Goal: Task Accomplishment & Management: Manage account settings

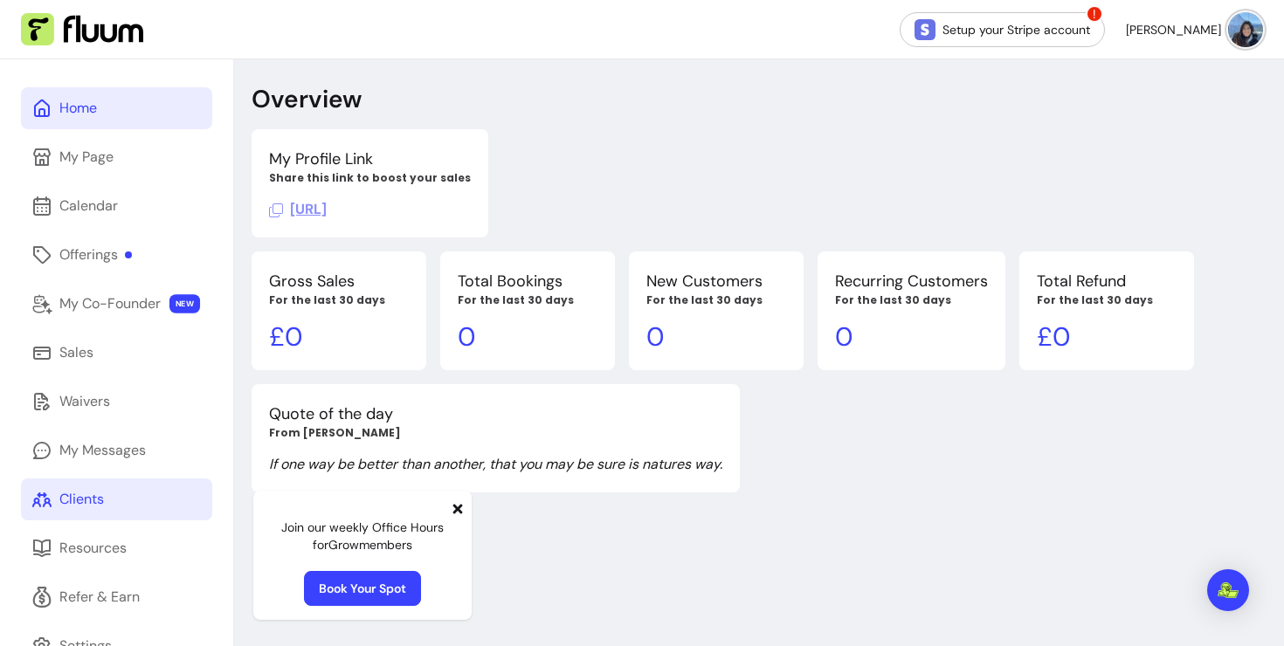
scroll to position [59, 0]
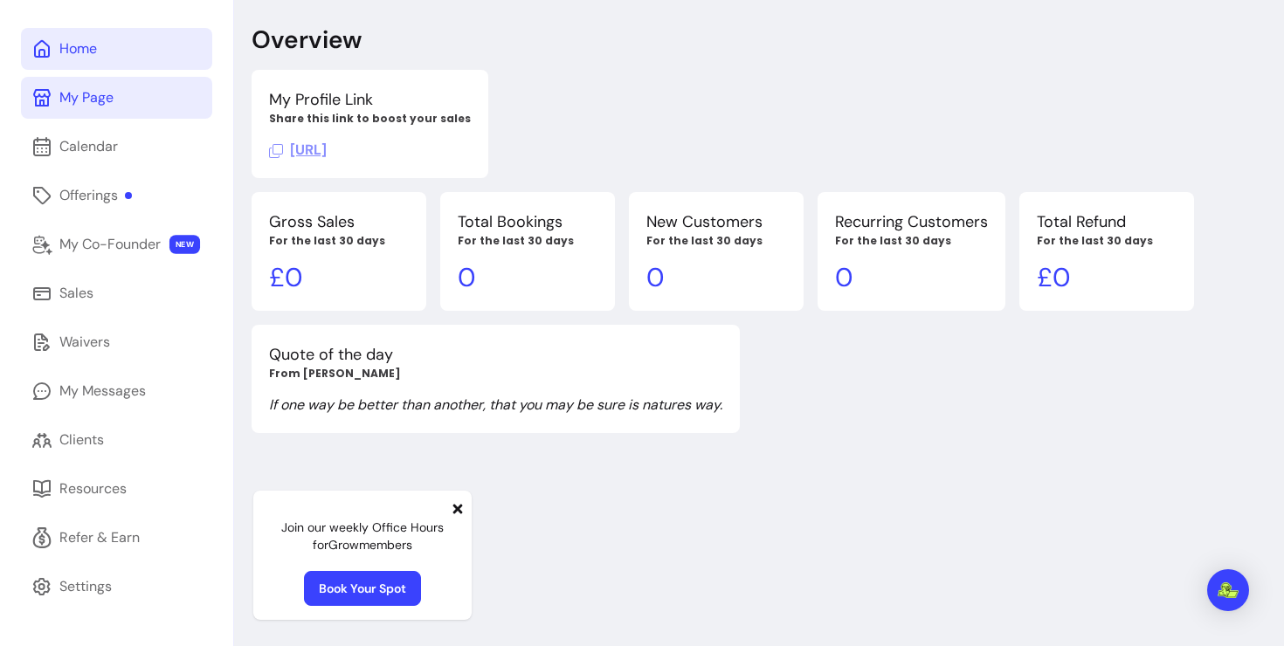
click at [96, 107] on div "My Page" at bounding box center [86, 97] width 54 height 21
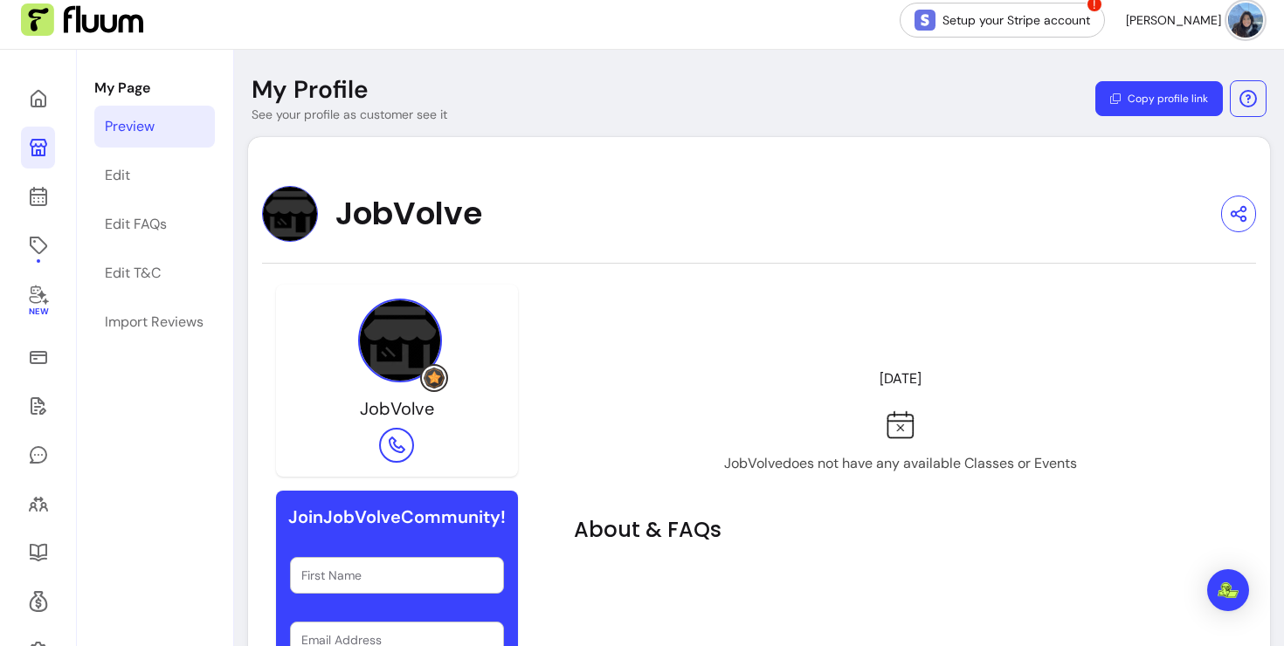
scroll to position [9, 0]
click at [421, 341] on img at bounding box center [400, 342] width 84 height 84
click at [1240, 32] on img at bounding box center [1245, 20] width 35 height 35
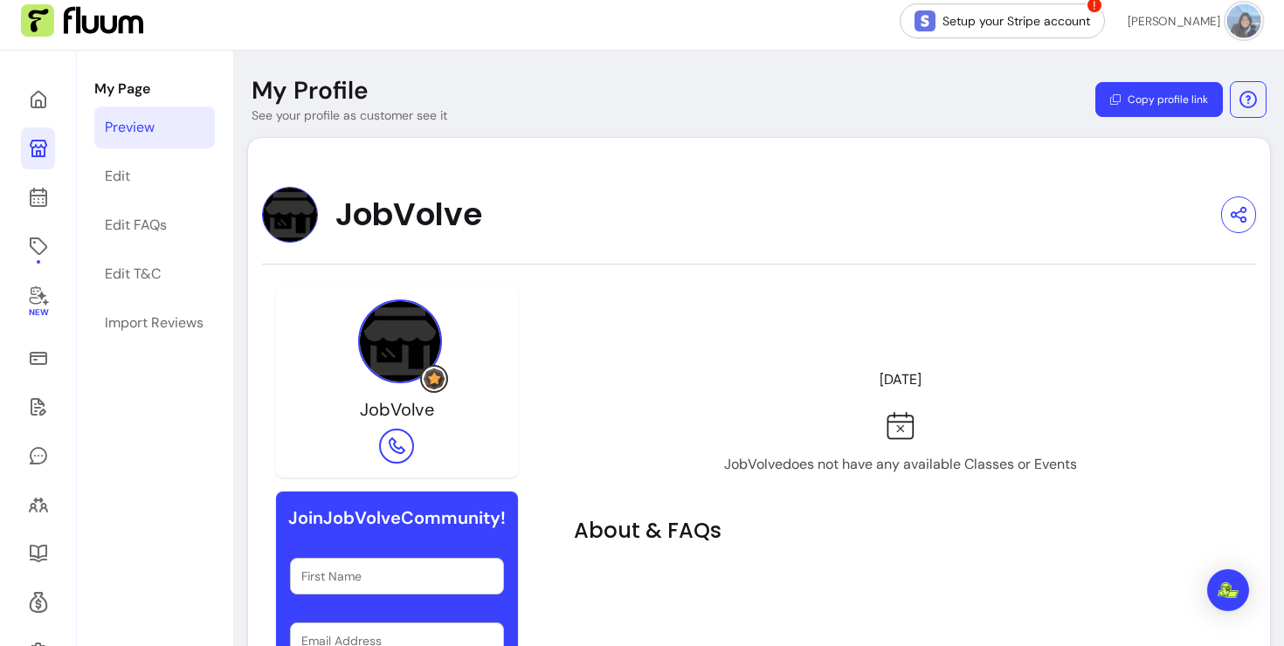
click at [1188, 242] on div "JobVolve" at bounding box center [759, 215] width 994 height 56
click at [128, 180] on div "Edit" at bounding box center [117, 176] width 25 height 21
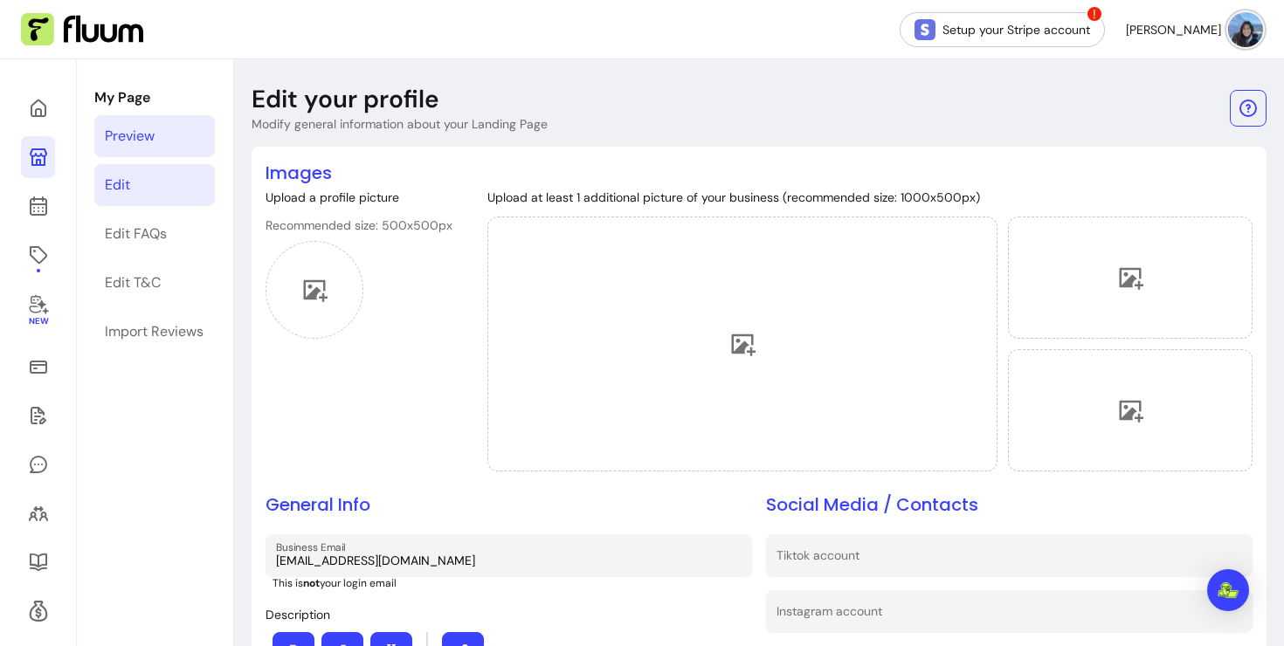
click at [146, 128] on div "Preview" at bounding box center [130, 136] width 50 height 21
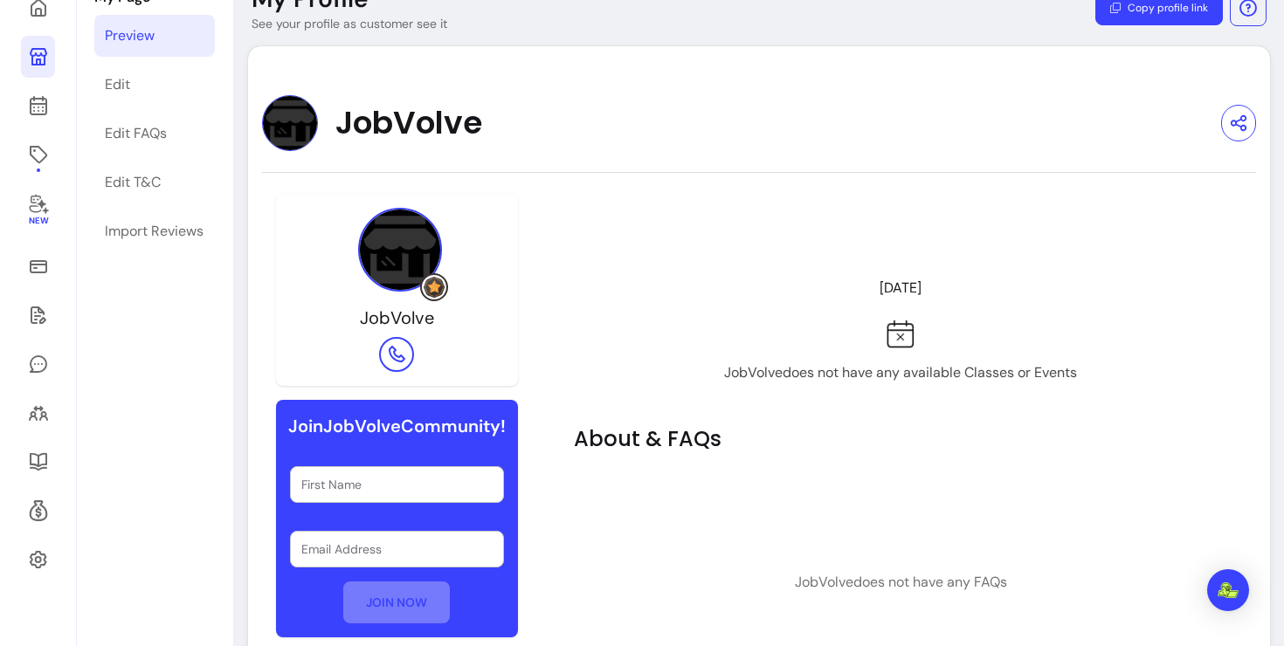
scroll to position [100, 0]
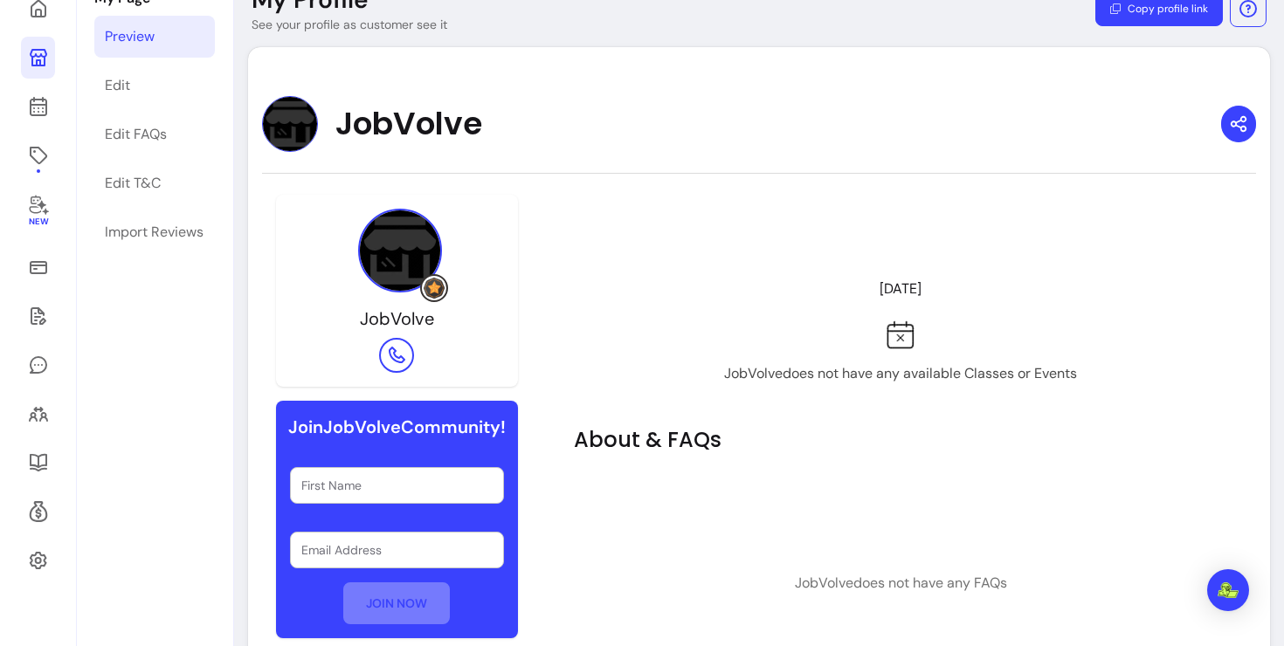
click at [1238, 134] on icon "button" at bounding box center [1238, 124] width 19 height 21
click at [919, 136] on div "JobVolve" at bounding box center [759, 124] width 994 height 56
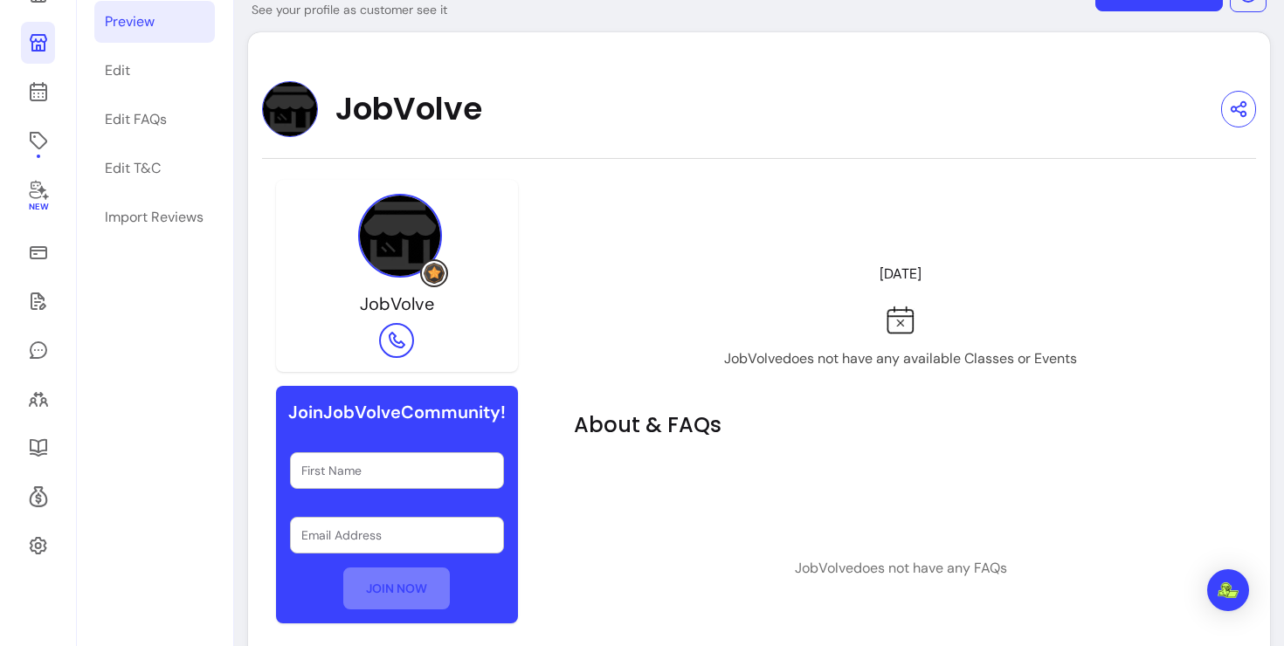
scroll to position [114, 0]
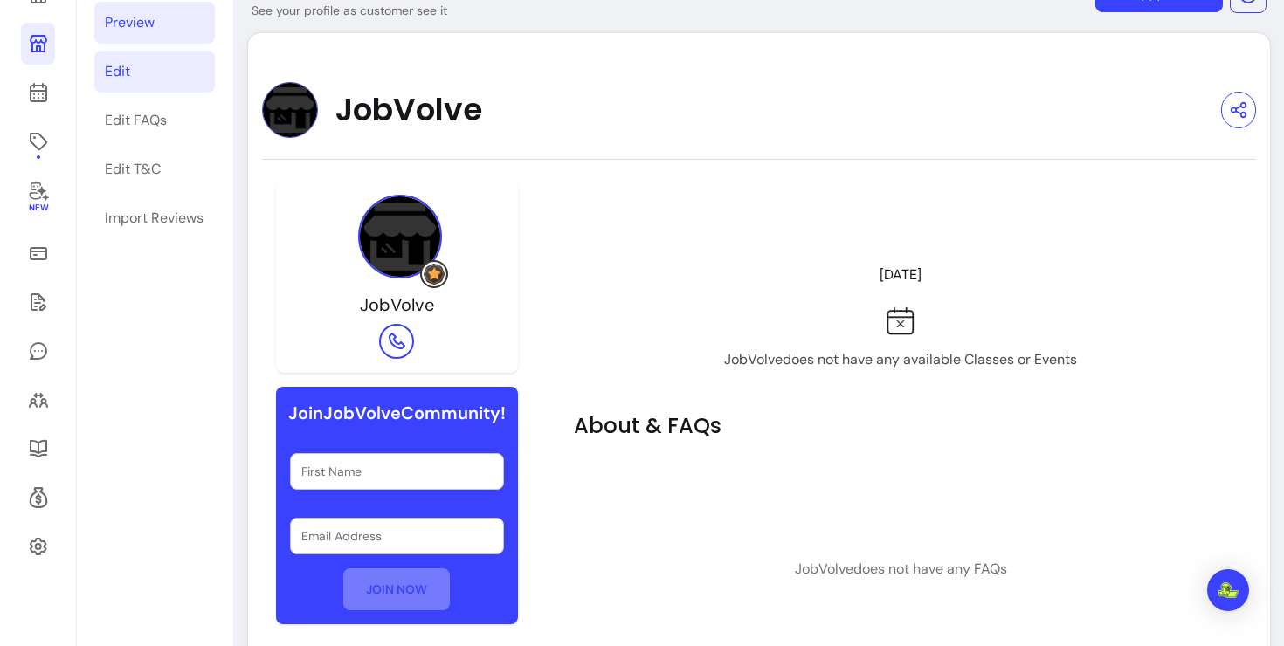
click at [156, 78] on link "Edit" at bounding box center [154, 72] width 121 height 42
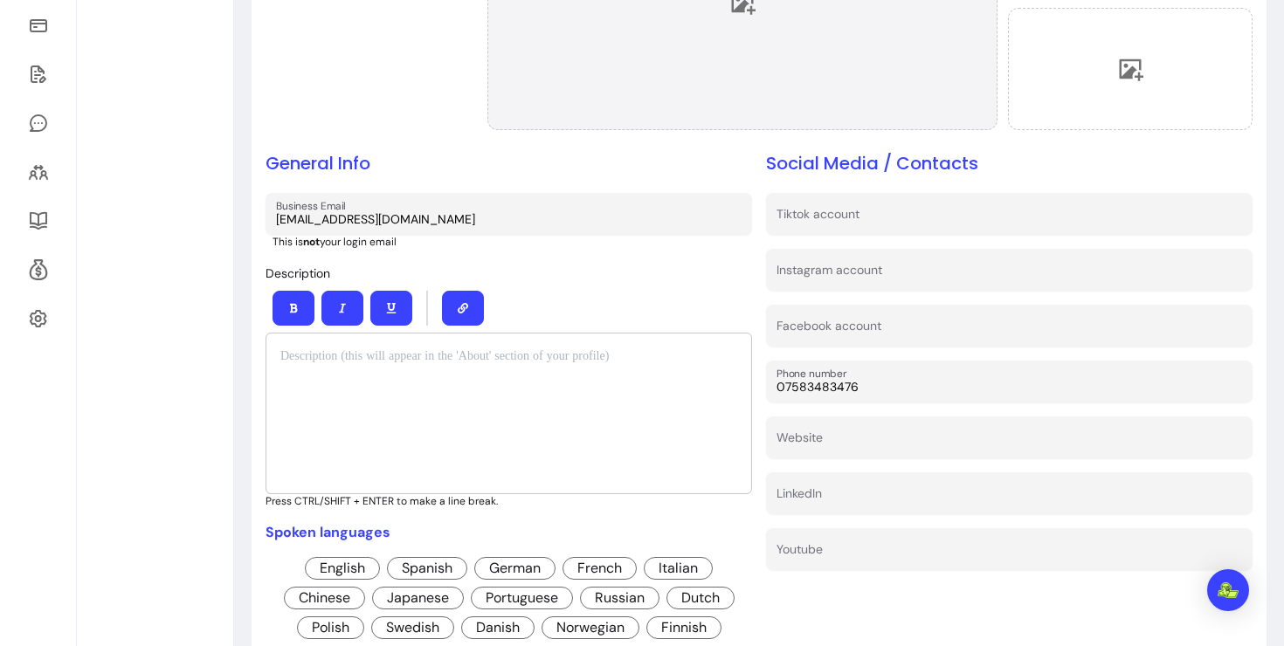
scroll to position [342, 0]
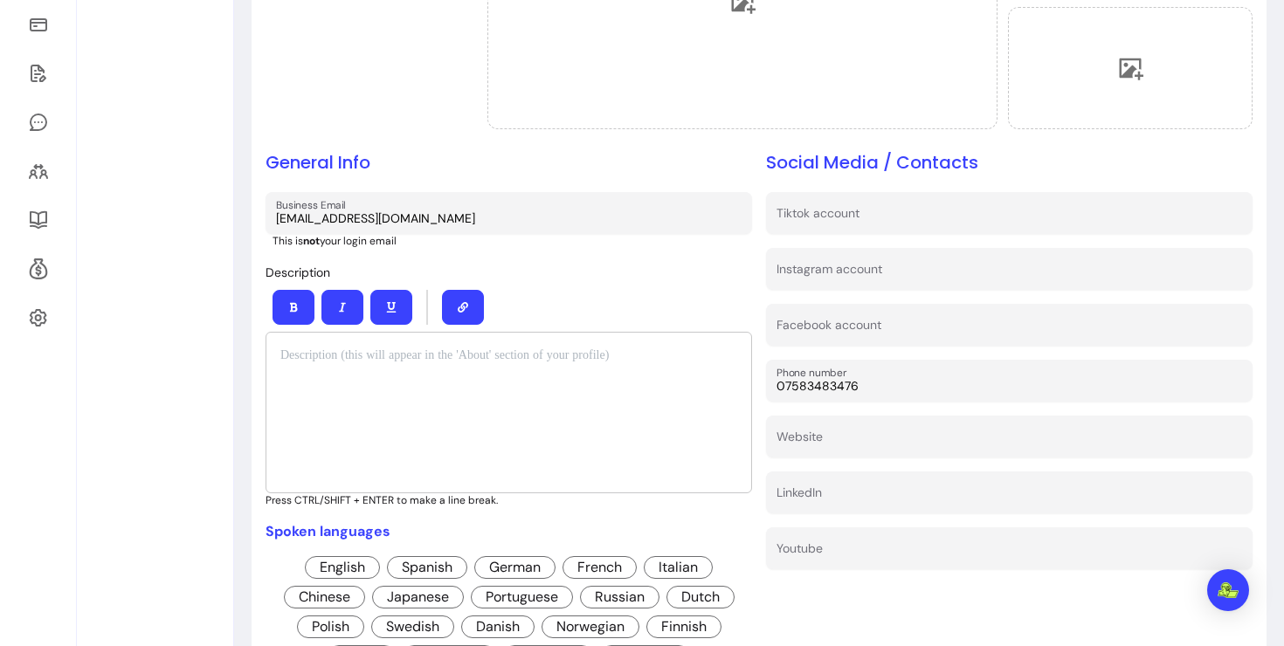
click at [430, 222] on input "[EMAIL_ADDRESS][DOMAIN_NAME]" at bounding box center [509, 218] width 466 height 17
click at [603, 295] on div at bounding box center [509, 307] width 487 height 49
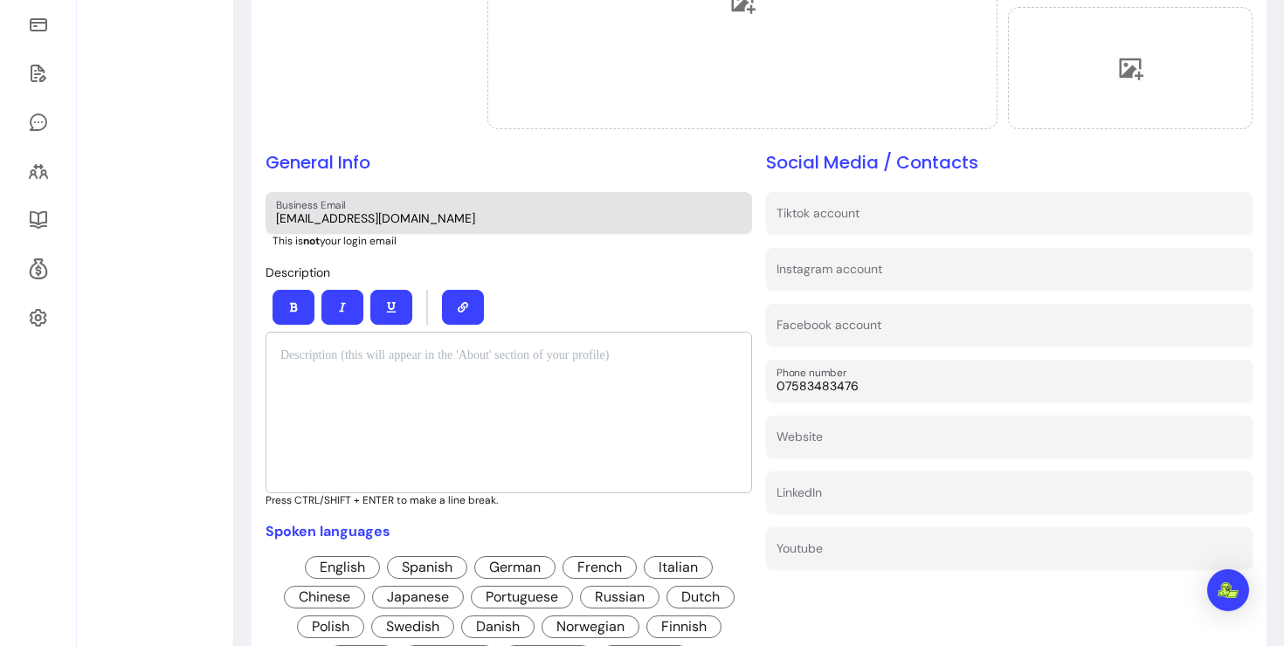
click at [473, 224] on input "[EMAIL_ADDRESS][DOMAIN_NAME]" at bounding box center [509, 218] width 466 height 17
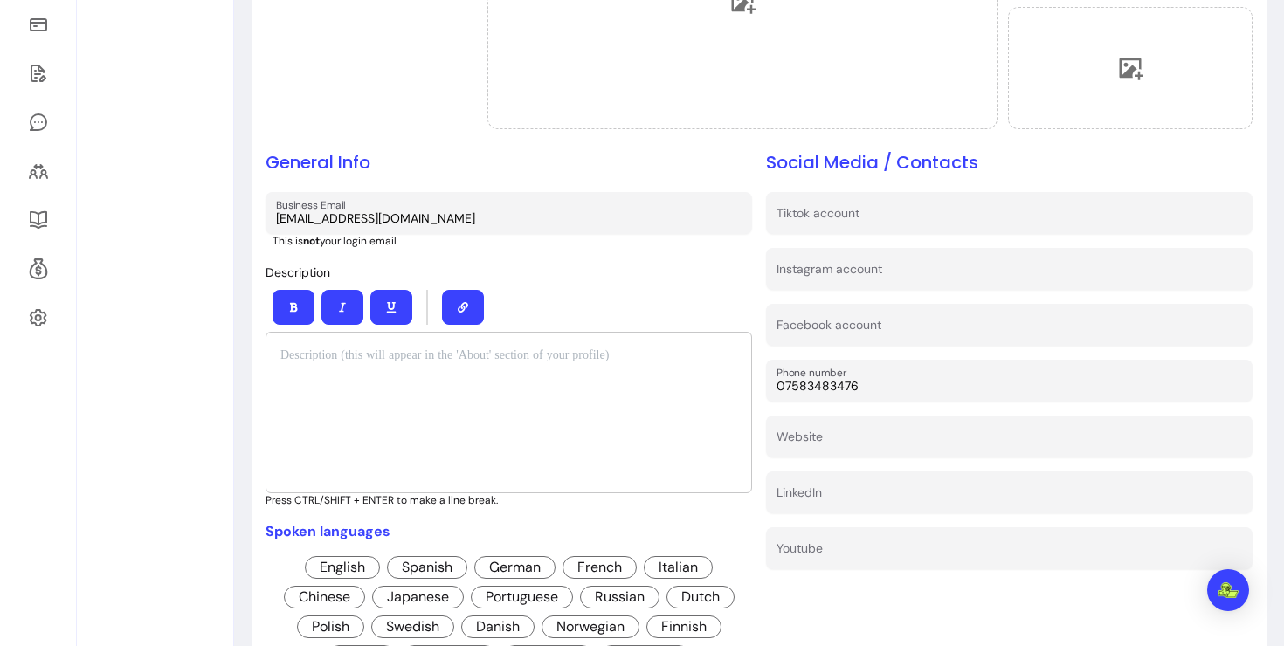
click at [633, 301] on div at bounding box center [509, 307] width 487 height 49
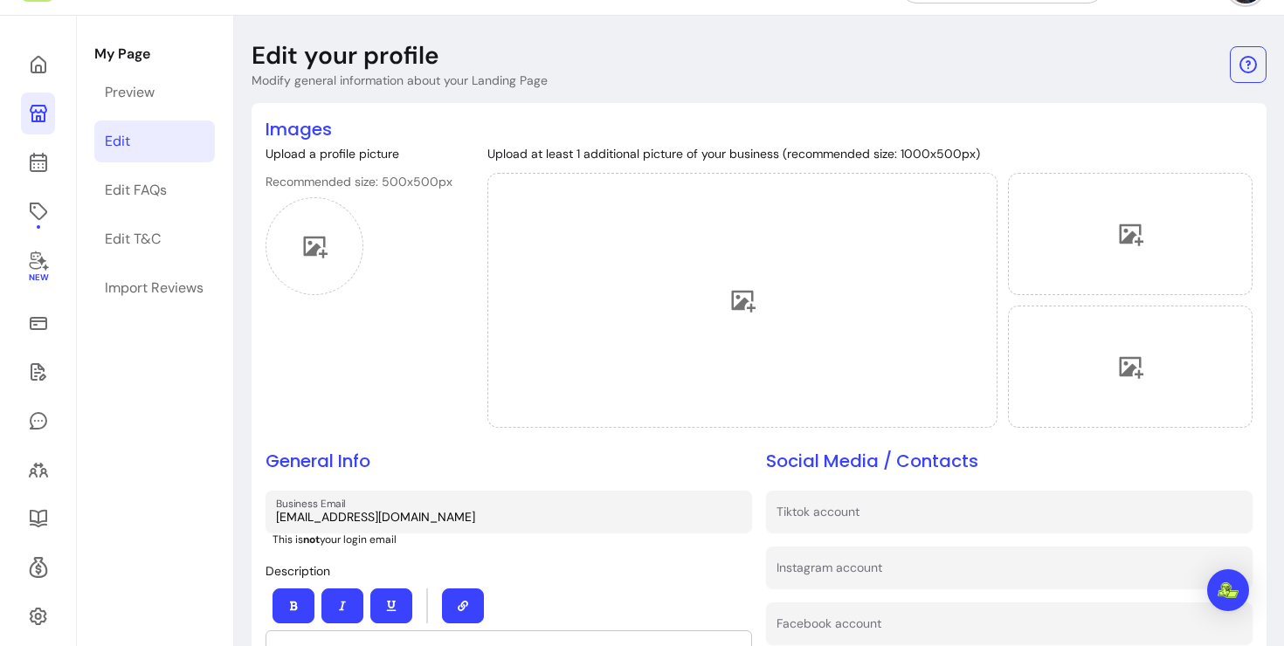
scroll to position [42, 0]
click at [283, 130] on h2 "Images" at bounding box center [759, 131] width 987 height 24
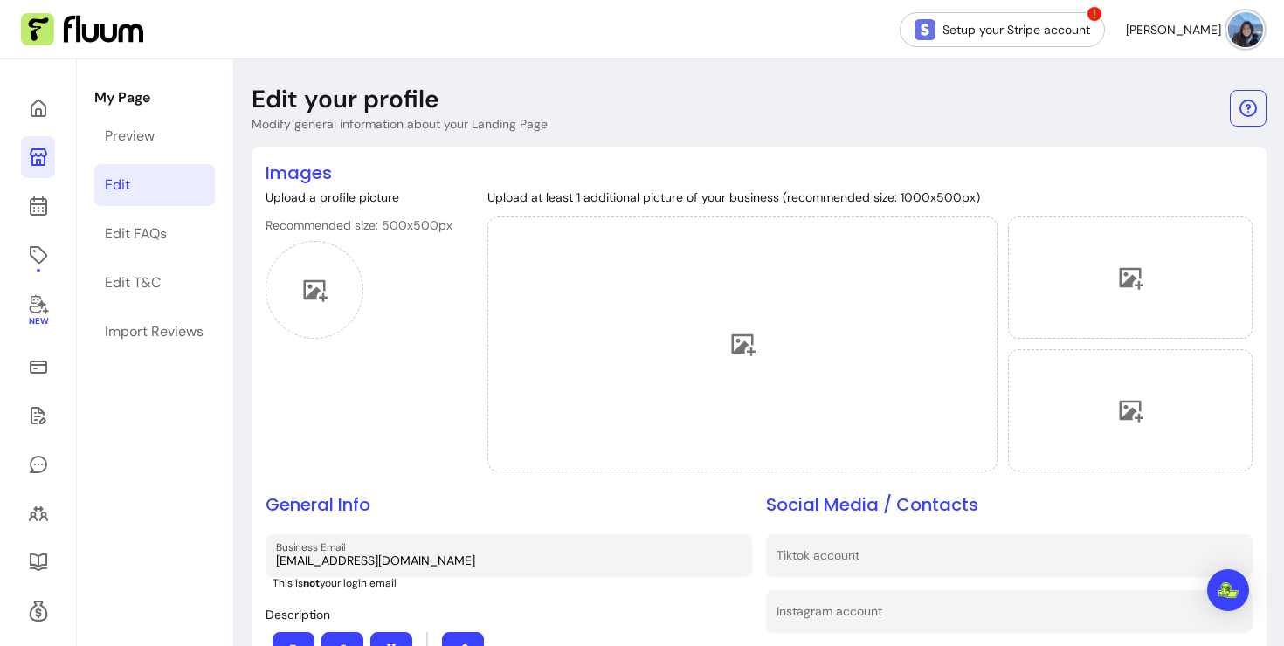
click at [354, 101] on p "Edit your profile" at bounding box center [346, 99] width 188 height 31
click at [1239, 39] on img at bounding box center [1245, 29] width 35 height 35
click at [785, 99] on header "Edit your profile Modify general information about your Landing Page" at bounding box center [759, 108] width 1015 height 49
click at [318, 291] on icon at bounding box center [316, 291] width 24 height 22
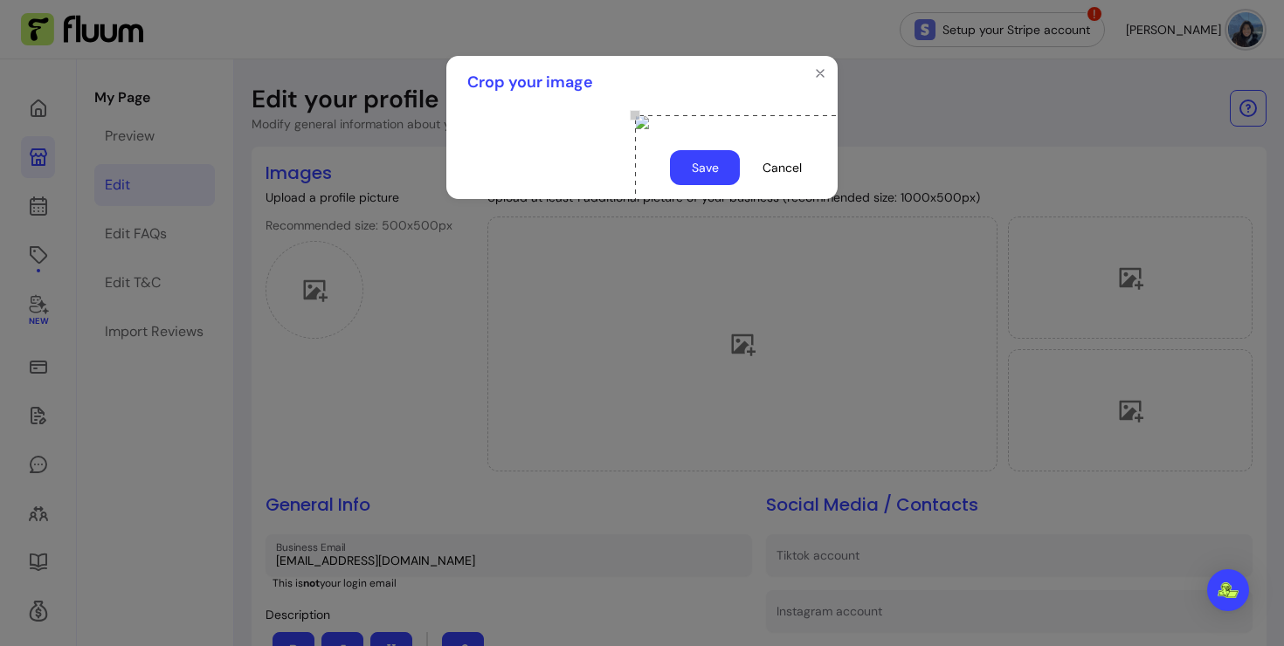
click at [701, 185] on button "Save" at bounding box center [705, 167] width 70 height 35
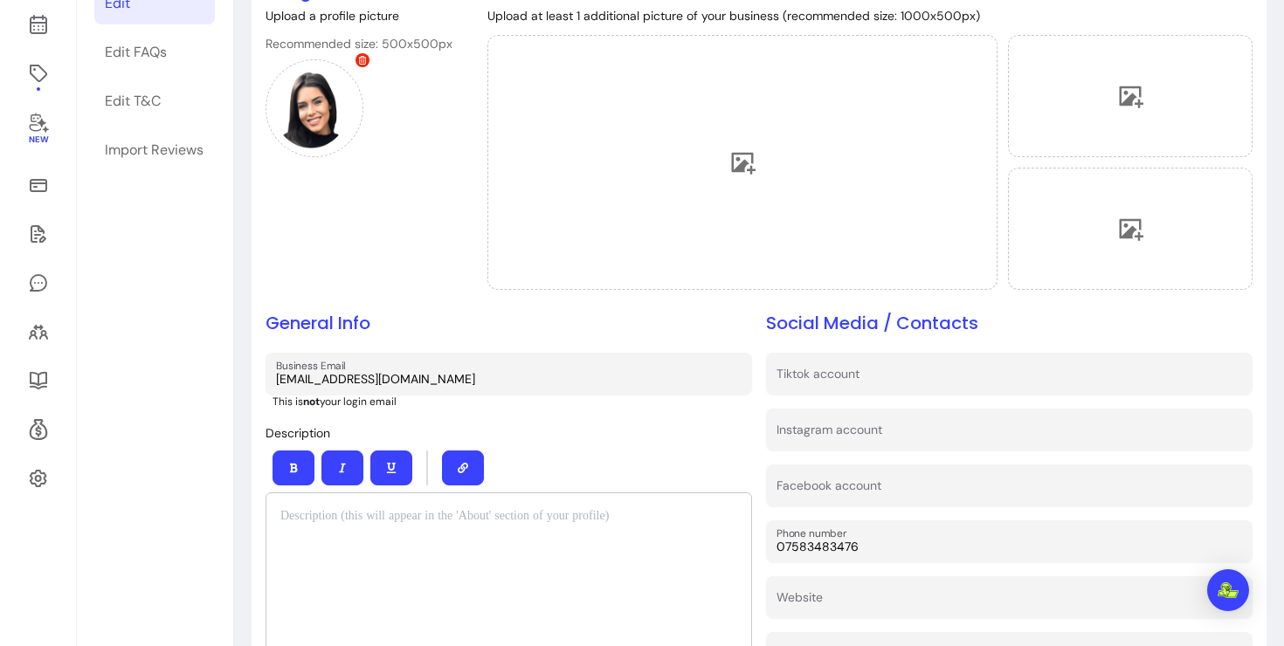
scroll to position [183, 0]
click at [325, 124] on div at bounding box center [315, 108] width 98 height 98
click at [328, 92] on div at bounding box center [315, 108] width 98 height 98
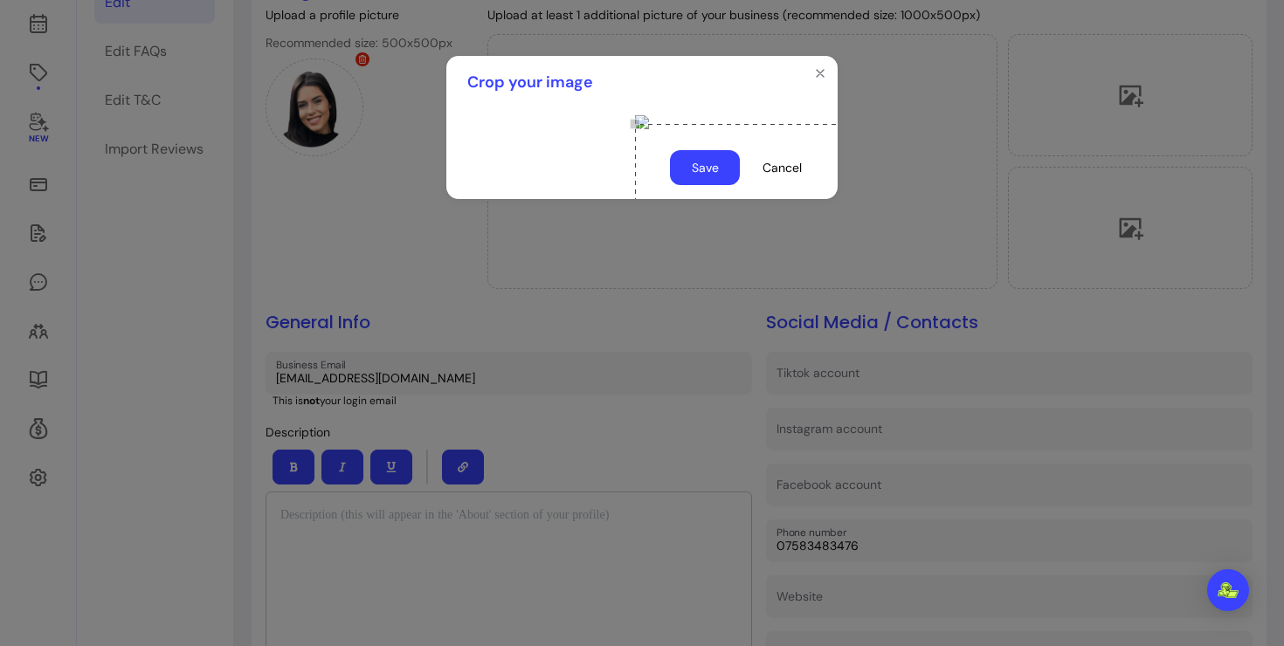
click at [714, 185] on button "Save" at bounding box center [705, 167] width 70 height 35
